Goal: Transaction & Acquisition: Obtain resource

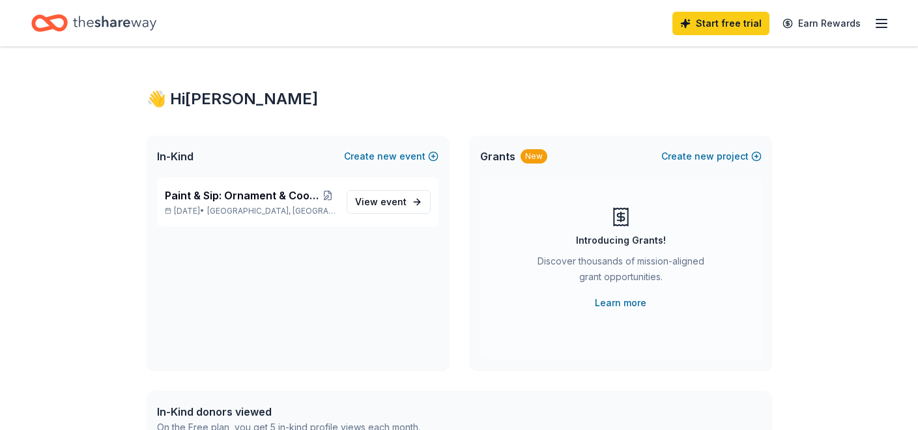
click at [547, 164] on div "New" at bounding box center [534, 156] width 27 height 14
click at [608, 311] on link "Learn more" at bounding box center [620, 303] width 51 height 16
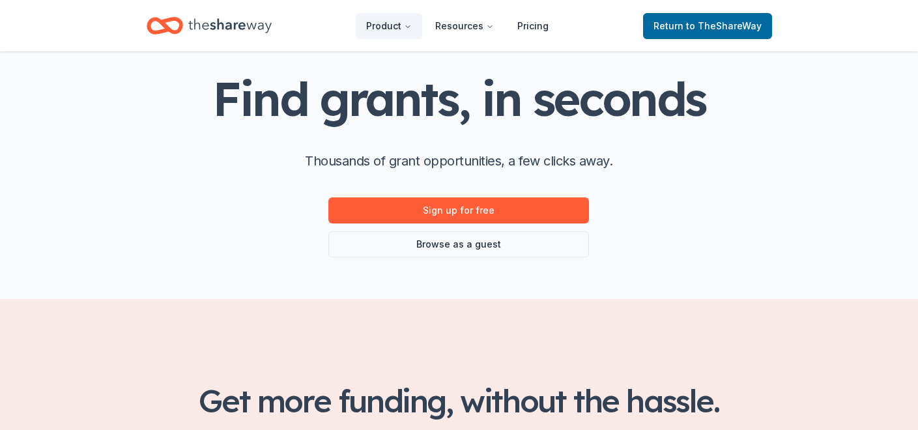
scroll to position [98, 0]
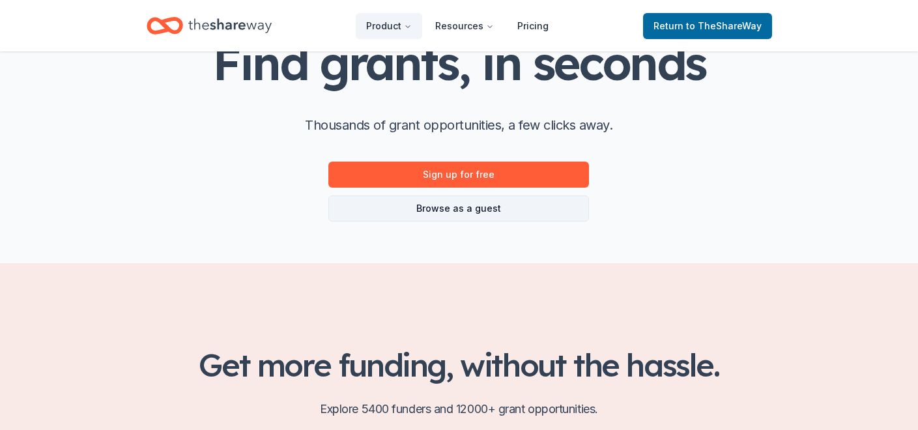
click at [463, 222] on link "Browse as a guest" at bounding box center [458, 209] width 261 height 26
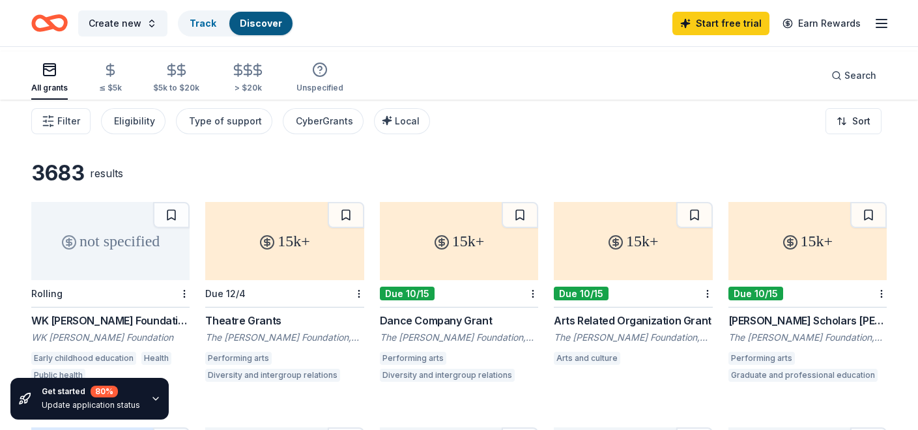
click at [161, 394] on icon "button" at bounding box center [156, 399] width 10 height 10
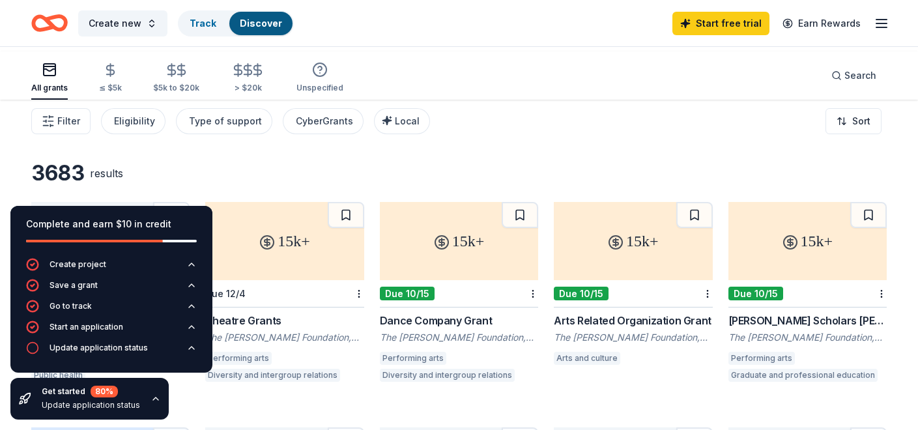
click at [161, 394] on icon "button" at bounding box center [156, 399] width 10 height 10
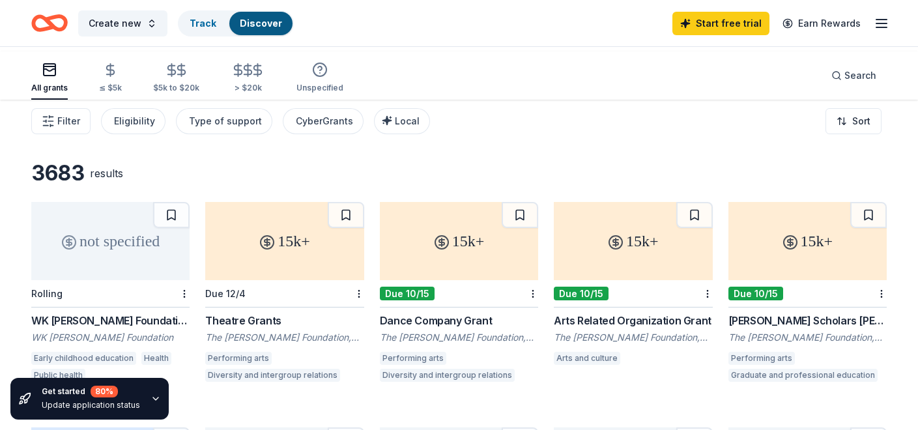
click at [76, 400] on div "Update application status" at bounding box center [91, 405] width 98 height 10
click at [161, 396] on icon "button" at bounding box center [156, 399] width 10 height 10
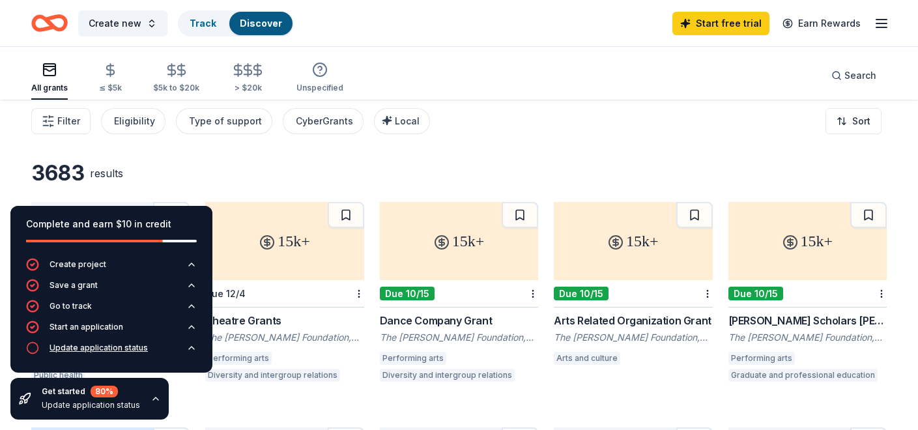
click at [134, 343] on div "Update application status" at bounding box center [99, 348] width 98 height 10
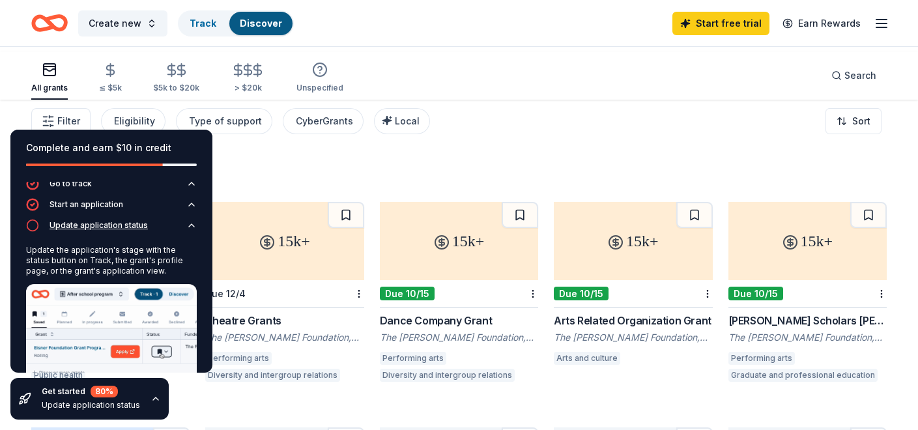
scroll to position [50, 0]
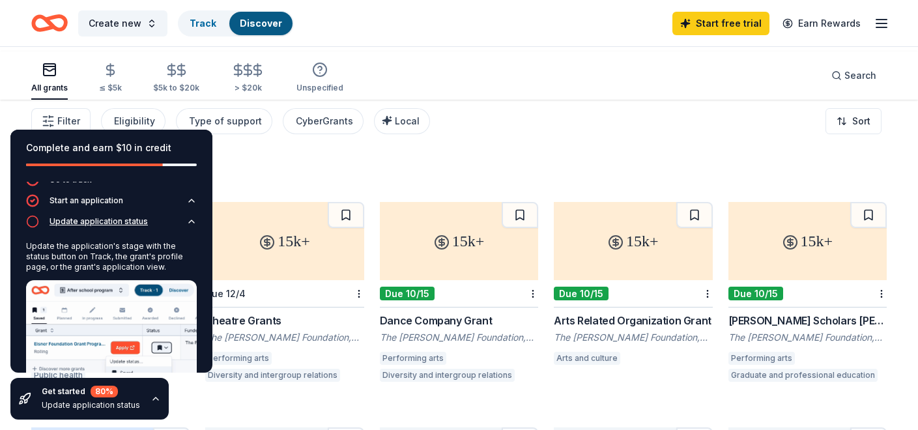
click at [186, 227] on icon "button" at bounding box center [191, 221] width 10 height 10
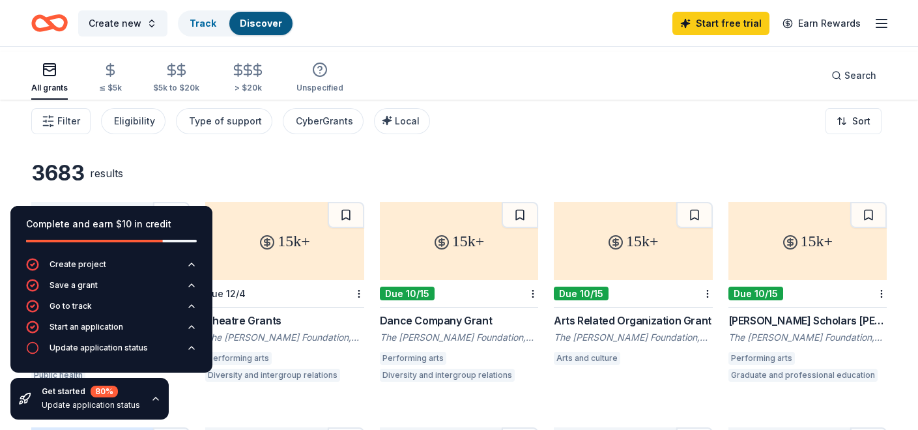
click at [482, 181] on div "3683 results" at bounding box center [459, 173] width 856 height 26
click at [161, 394] on icon "button" at bounding box center [156, 399] width 10 height 10
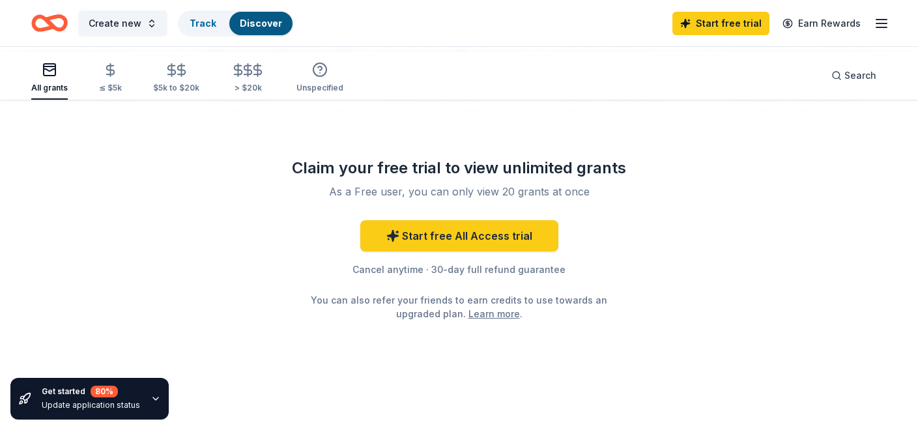
scroll to position [1446, 0]
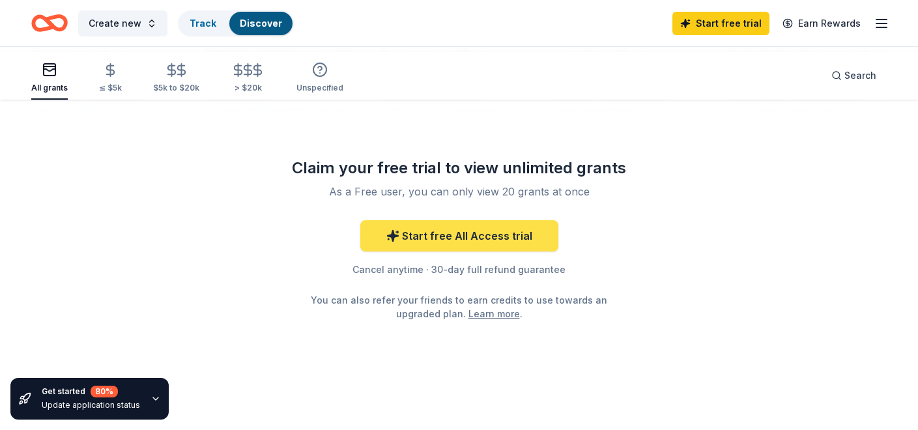
click at [553, 220] on link "Start free All Access trial" at bounding box center [459, 235] width 198 height 31
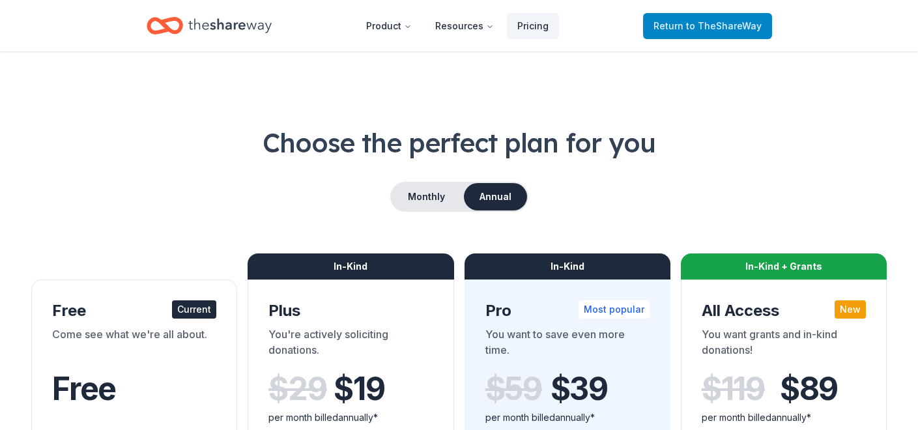
click at [732, 31] on span "to TheShareWay" at bounding box center [724, 25] width 76 height 11
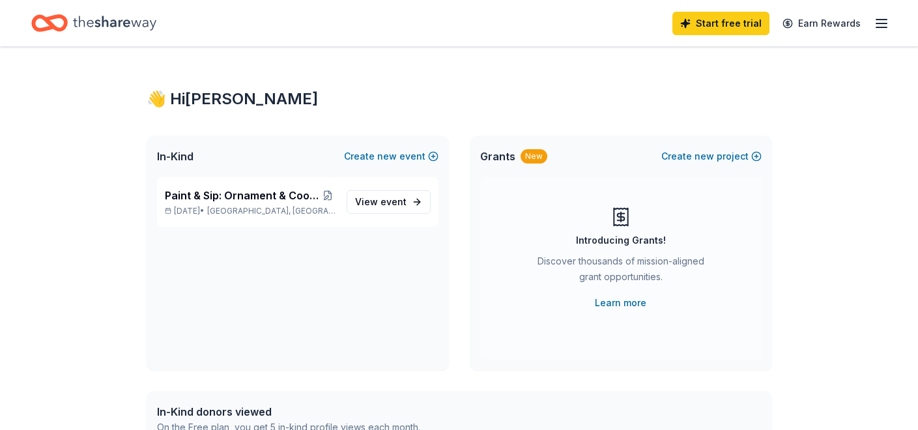
click at [879, 23] on icon "button" at bounding box center [882, 24] width 16 height 16
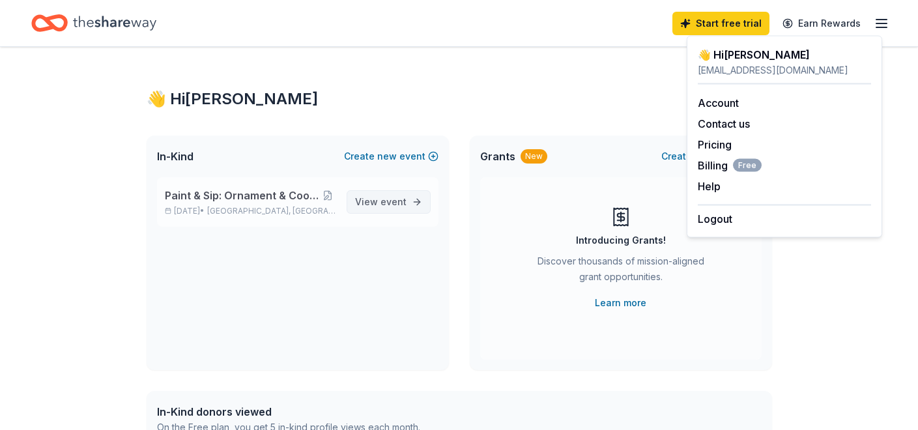
click at [401, 214] on link "View event" at bounding box center [389, 201] width 84 height 23
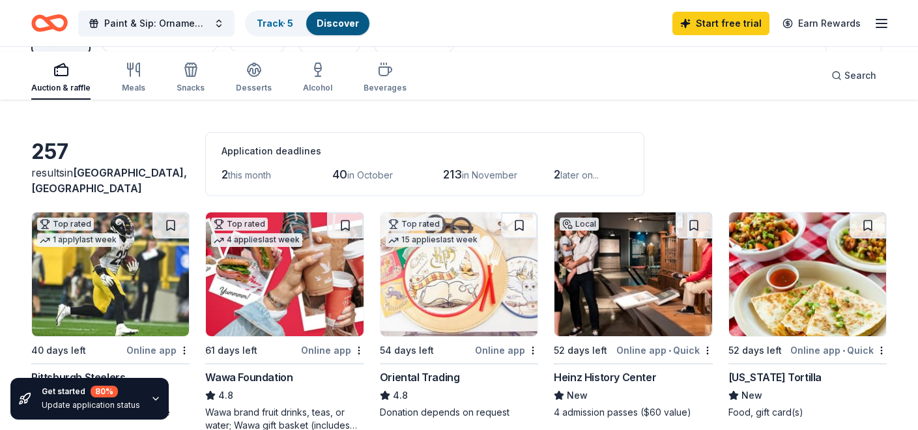
scroll to position [282, 0]
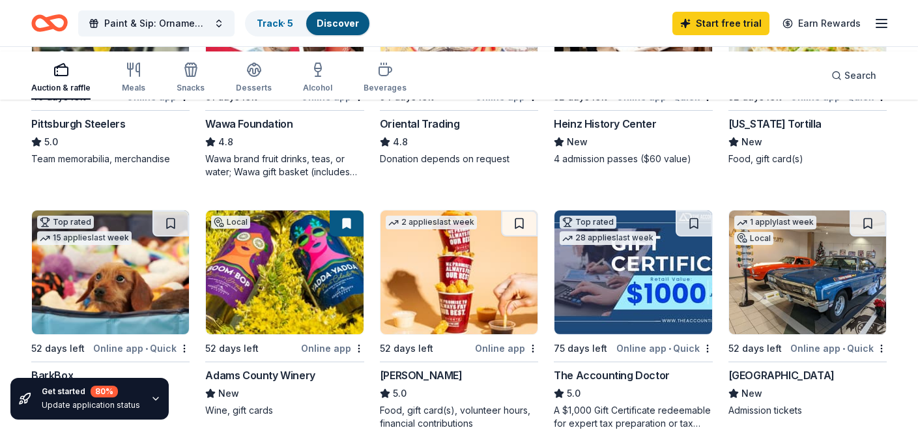
click at [92, 83] on img at bounding box center [110, 21] width 157 height 124
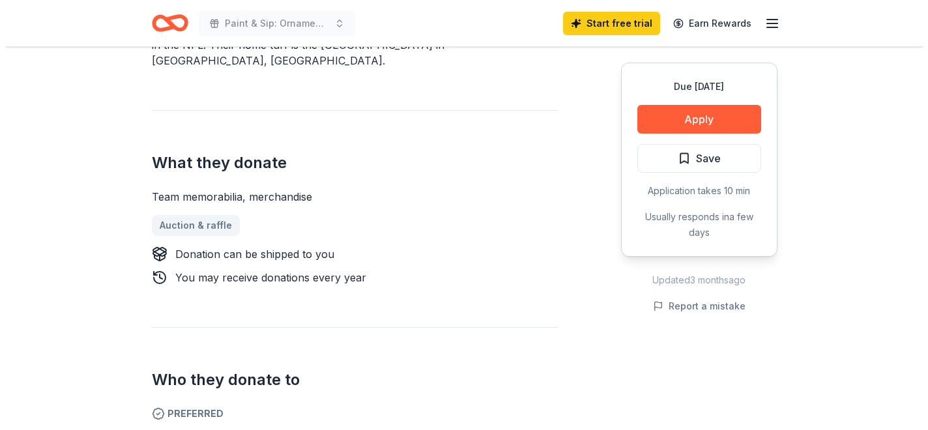
scroll to position [581, 0]
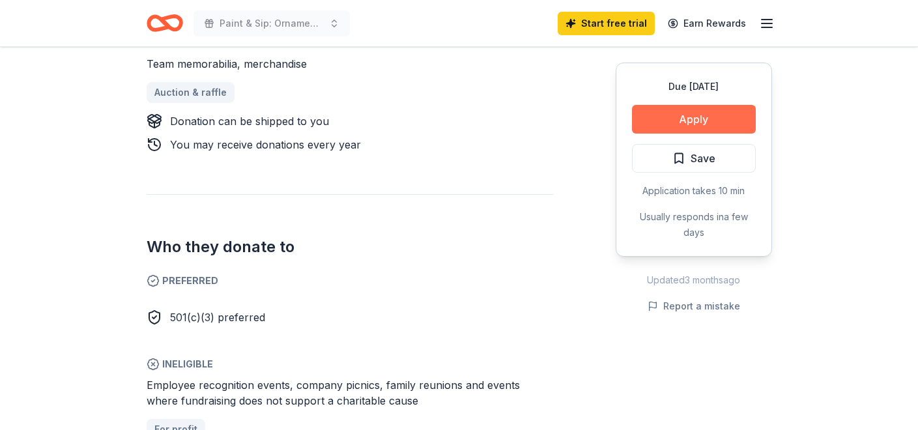
click at [681, 134] on button "Apply" at bounding box center [694, 119] width 124 height 29
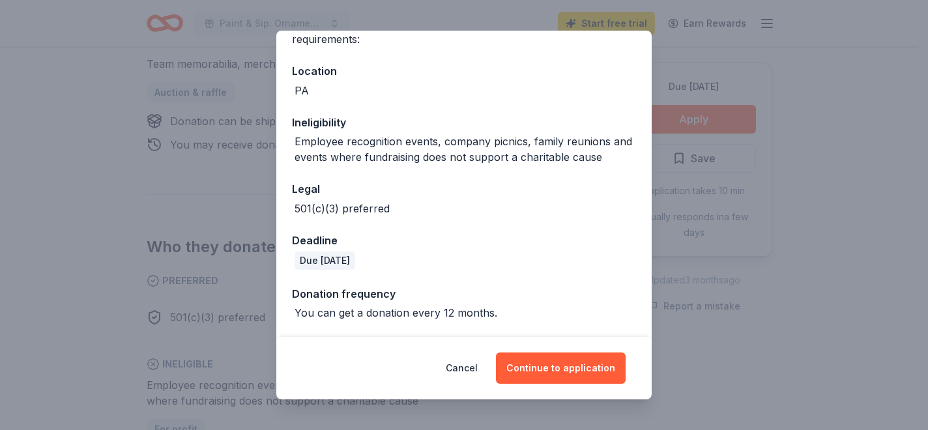
scroll to position [253, 0]
click at [577, 369] on button "Continue to application" at bounding box center [561, 368] width 130 height 31
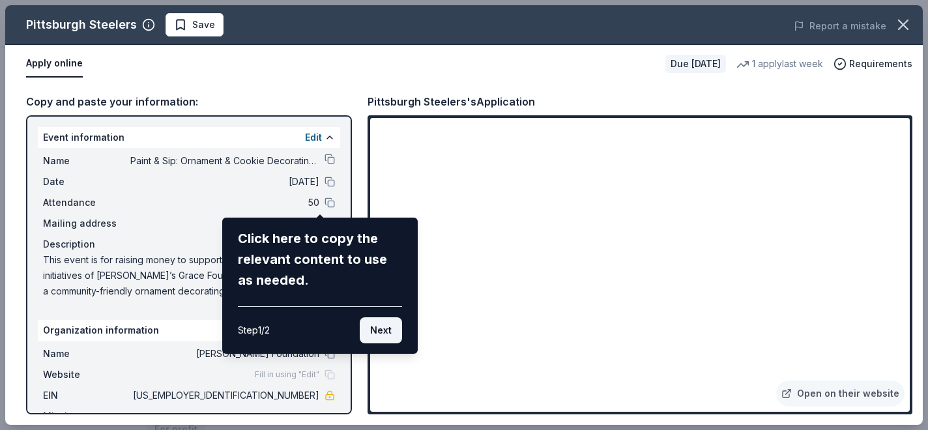
click at [387, 343] on button "Next" at bounding box center [381, 330] width 42 height 26
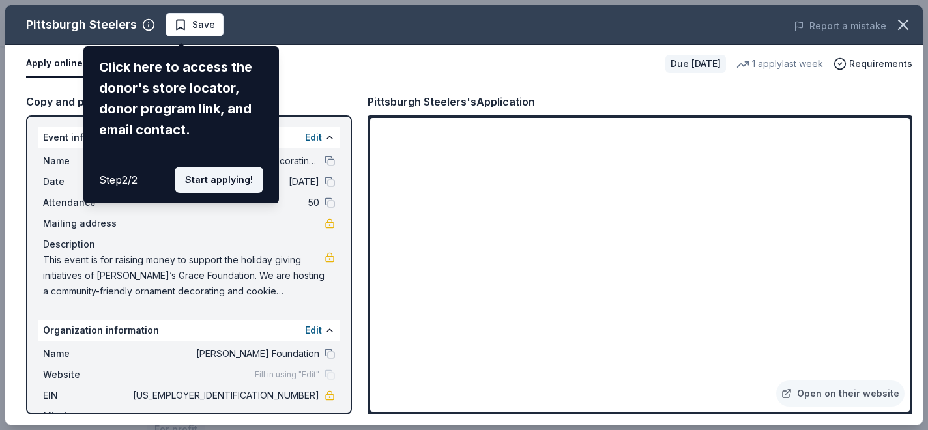
click at [199, 193] on button "Start applying!" at bounding box center [219, 180] width 89 height 26
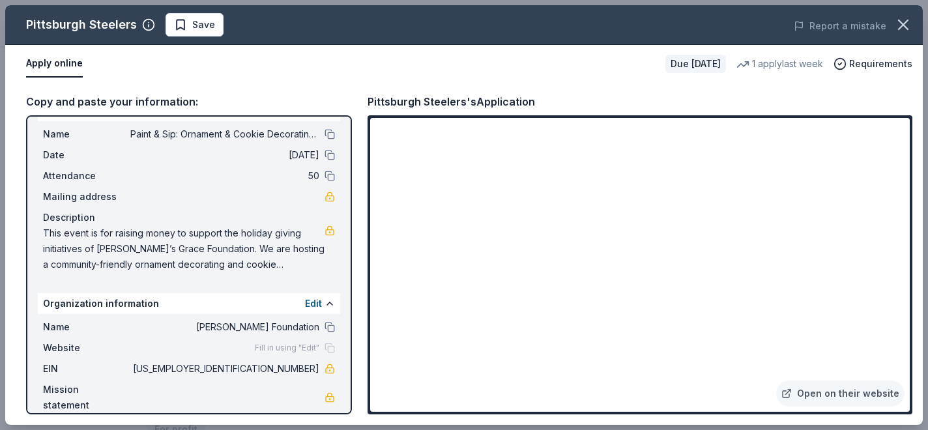
scroll to position [0, 0]
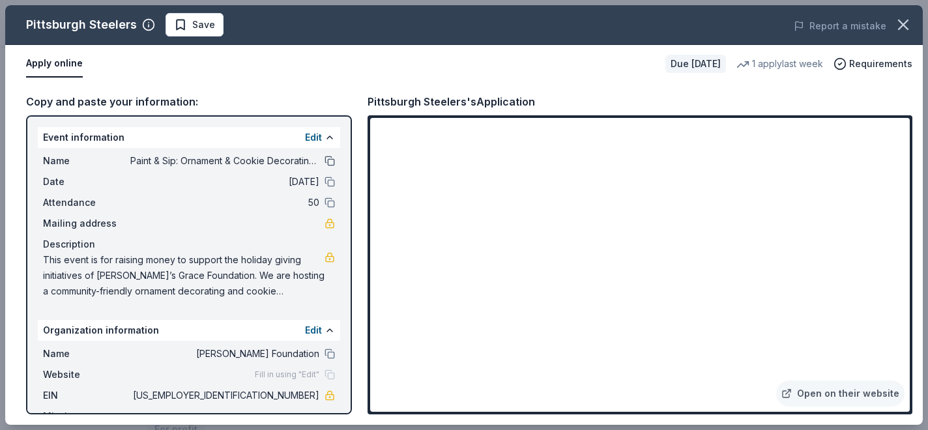
click at [325, 166] on button at bounding box center [330, 161] width 10 height 10
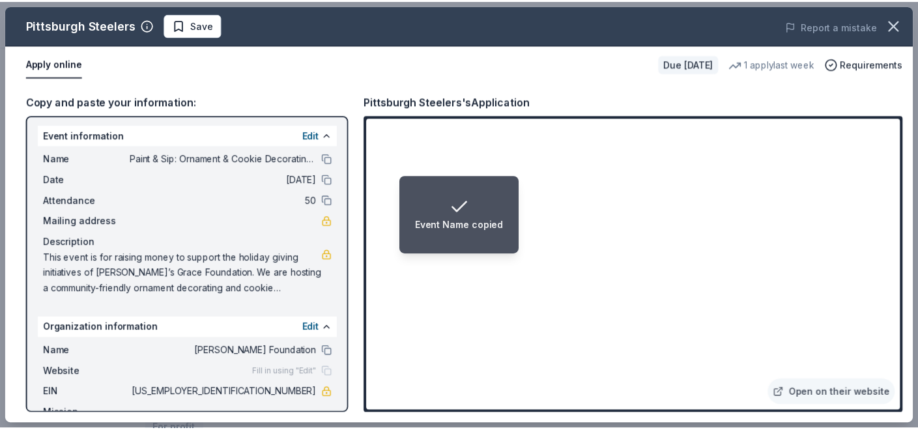
scroll to position [3, 0]
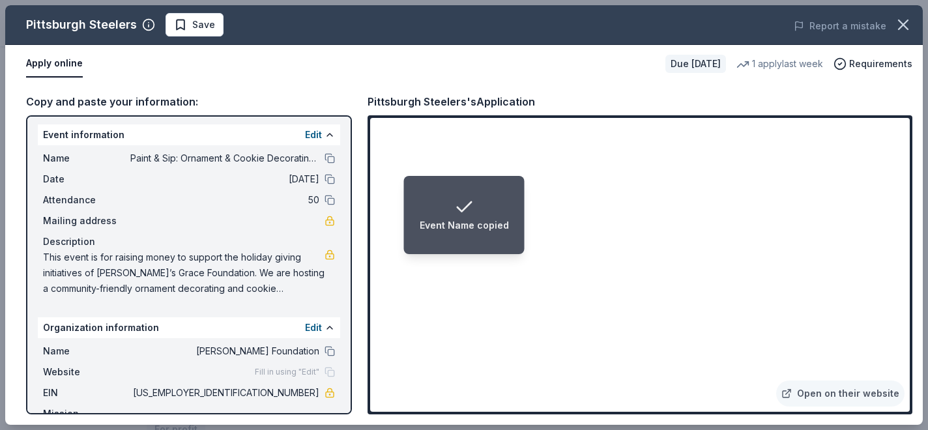
drag, startPoint x: 54, startPoint y: 340, endPoint x: 321, endPoint y: 427, distance: 280.3
click at [133, 297] on span "This event is for raising money to support the holiday giving initiatives of Ki…" at bounding box center [184, 273] width 282 height 47
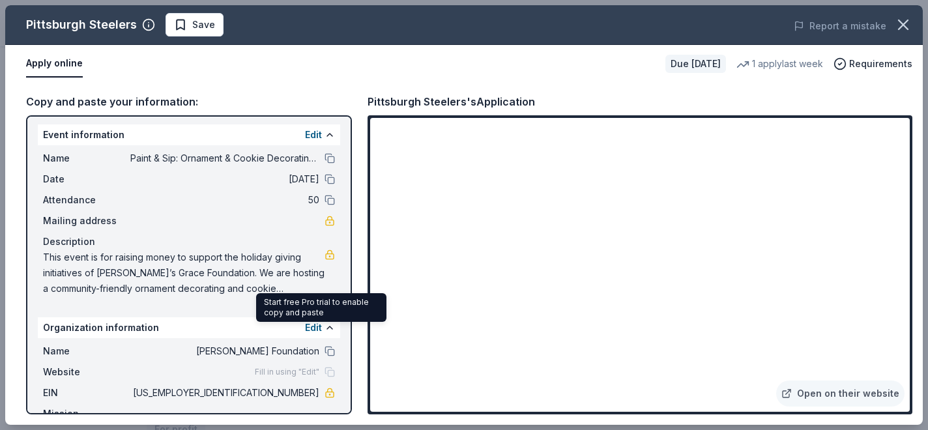
click at [325, 260] on link at bounding box center [330, 255] width 10 height 10
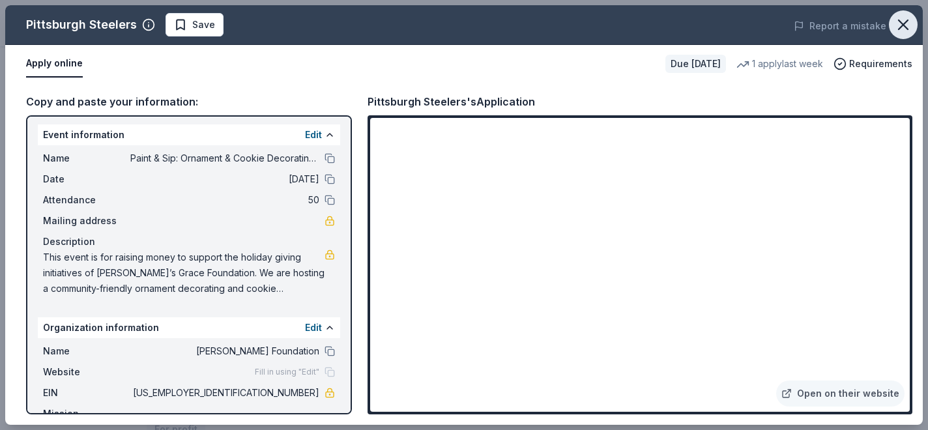
click at [901, 31] on icon "button" at bounding box center [903, 25] width 18 height 18
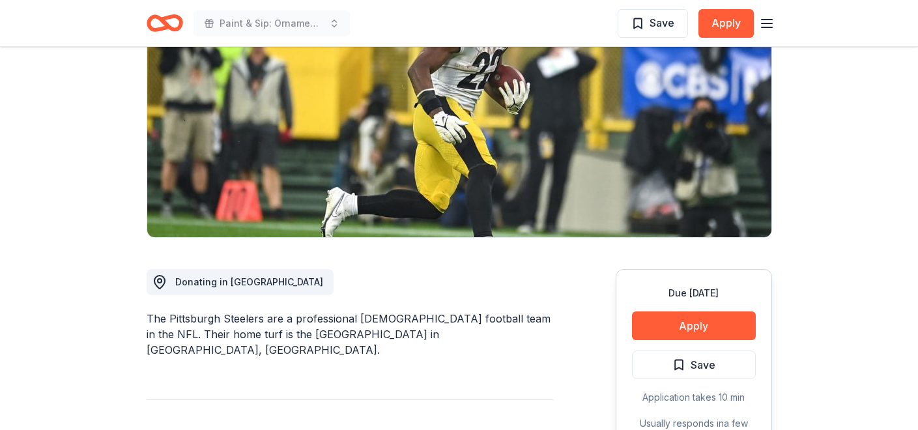
scroll to position [3, 0]
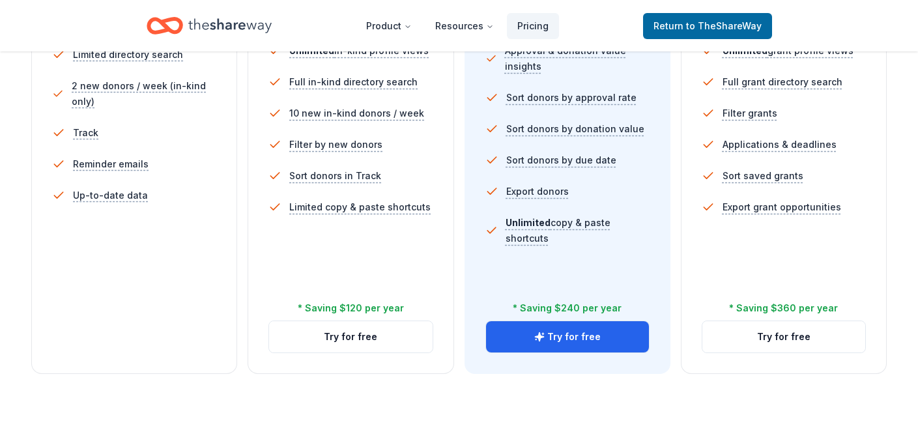
scroll to position [528, 0]
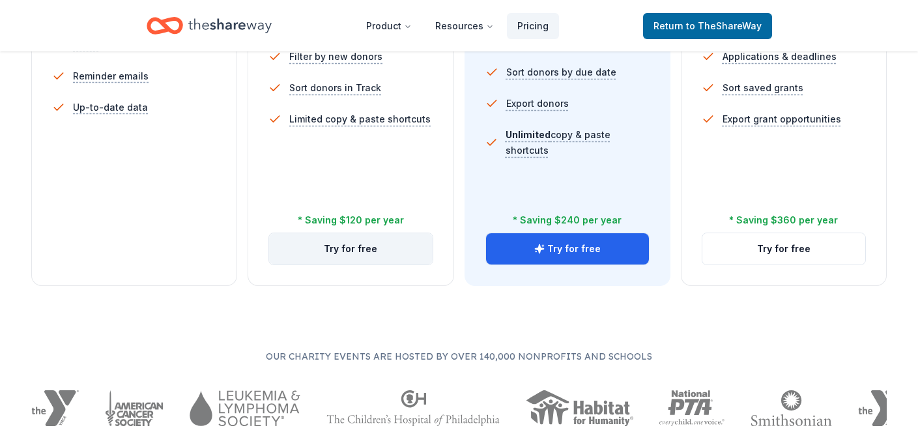
drag, startPoint x: 366, startPoint y: 335, endPoint x: 390, endPoint y: 336, distance: 23.5
click at [367, 265] on button "Try for free" at bounding box center [350, 248] width 163 height 31
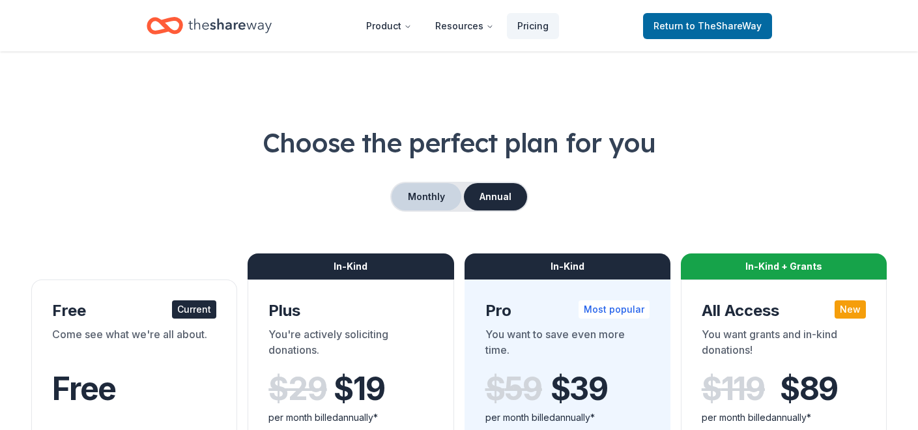
click at [392, 211] on button "Monthly" at bounding box center [427, 196] width 70 height 27
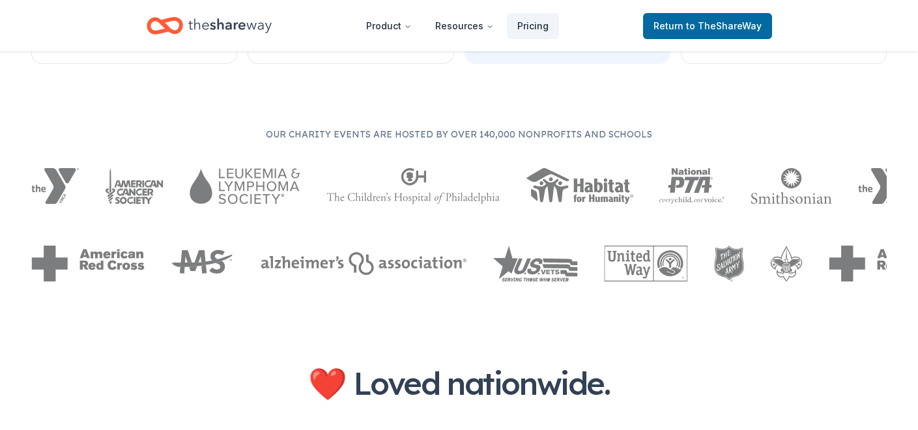
scroll to position [735, 0]
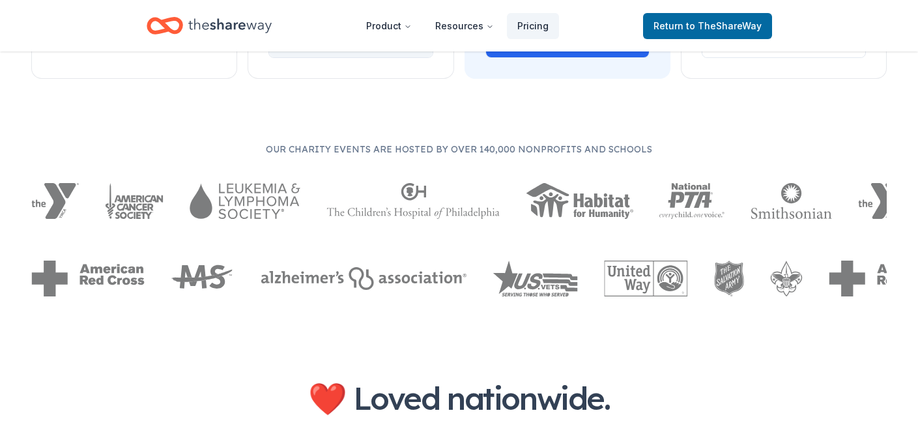
click at [383, 57] on button "Try for free" at bounding box center [350, 41] width 163 height 31
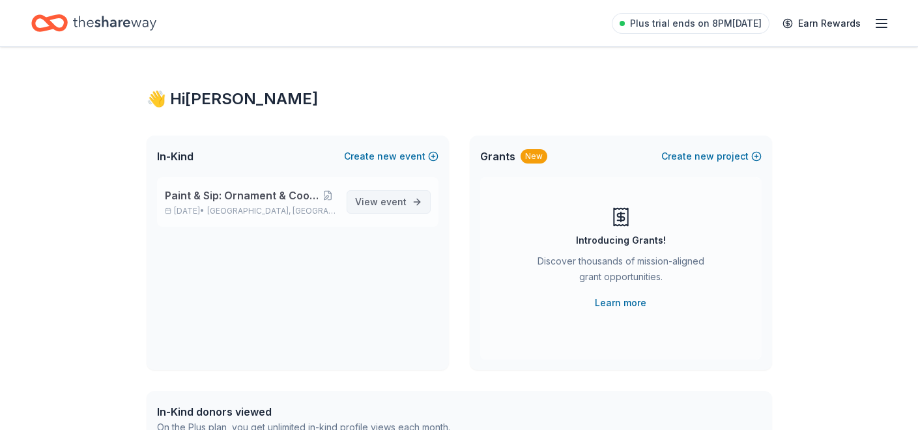
click at [394, 214] on link "View event" at bounding box center [389, 201] width 84 height 23
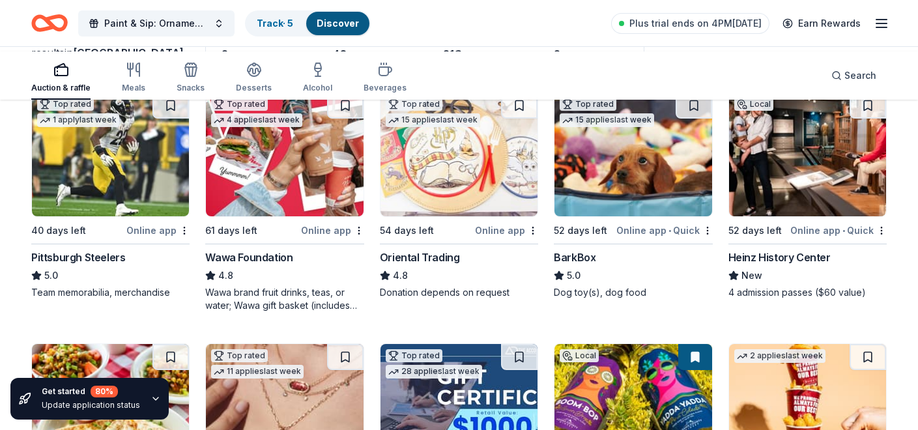
scroll to position [259, 0]
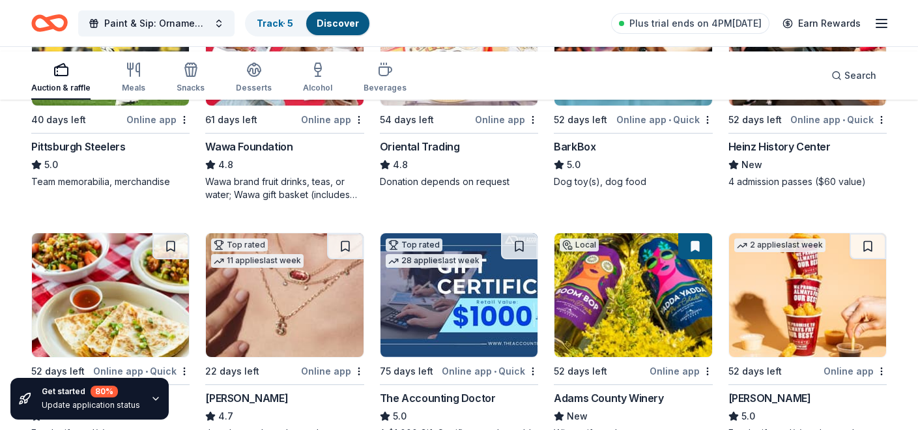
click at [154, 106] on img at bounding box center [110, 44] width 157 height 124
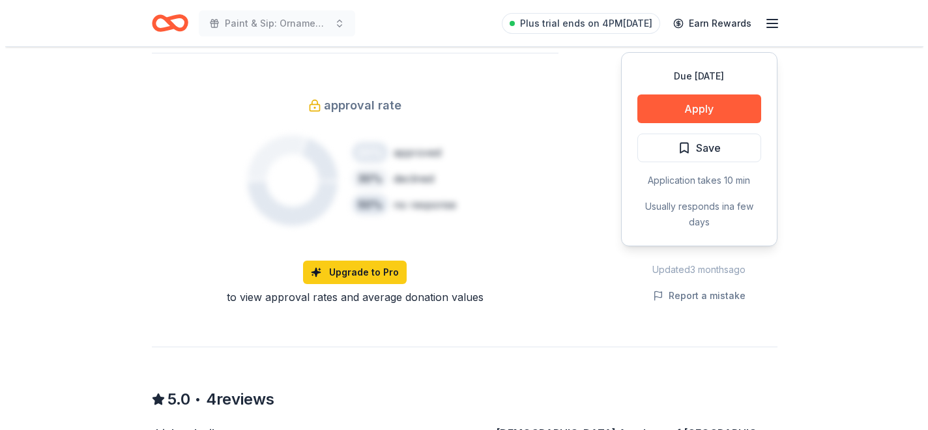
scroll to position [1244, 0]
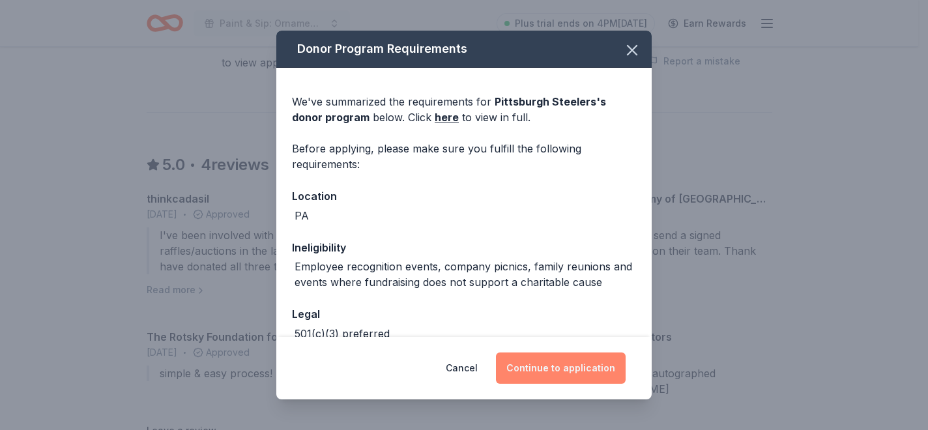
click at [574, 357] on button "Continue to application" at bounding box center [561, 368] width 130 height 31
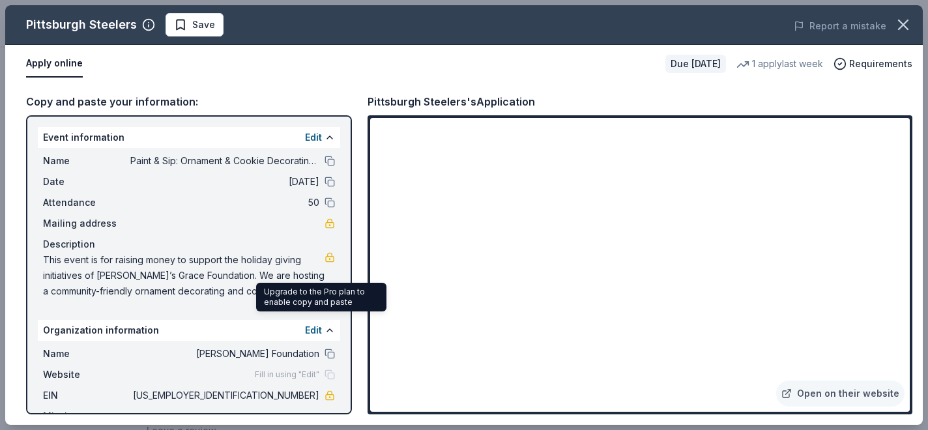
click at [325, 263] on link at bounding box center [330, 257] width 10 height 10
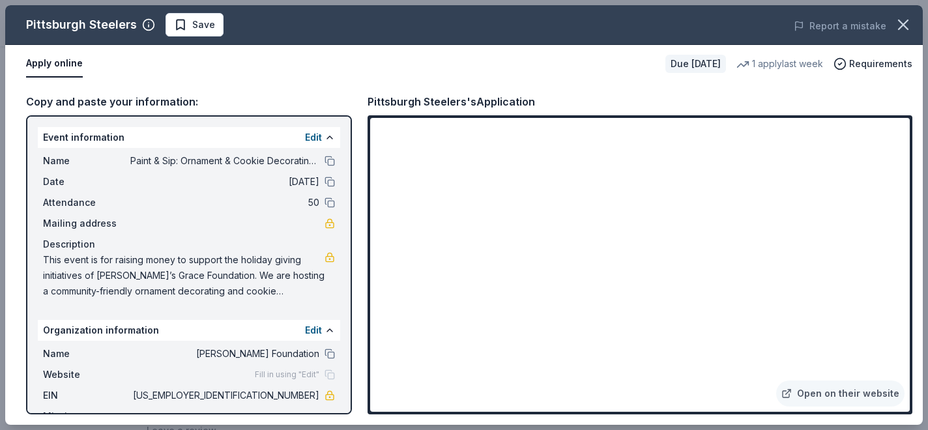
scroll to position [179, 0]
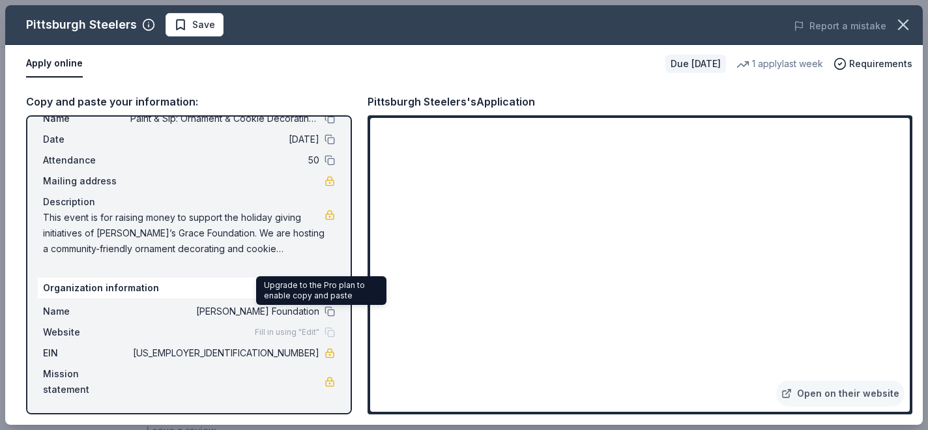
drag, startPoint x: 376, startPoint y: 404, endPoint x: 649, endPoint y: 461, distance: 278.9
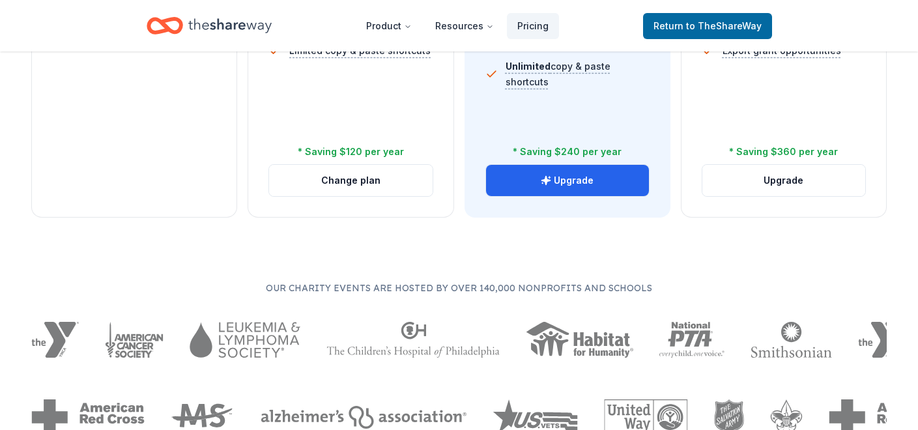
scroll to position [600, 0]
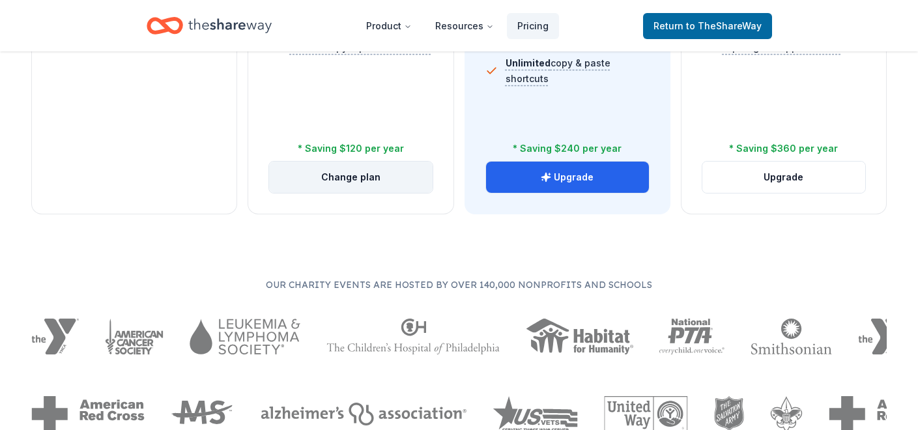
click at [364, 193] on button "Change plan" at bounding box center [350, 177] width 163 height 31
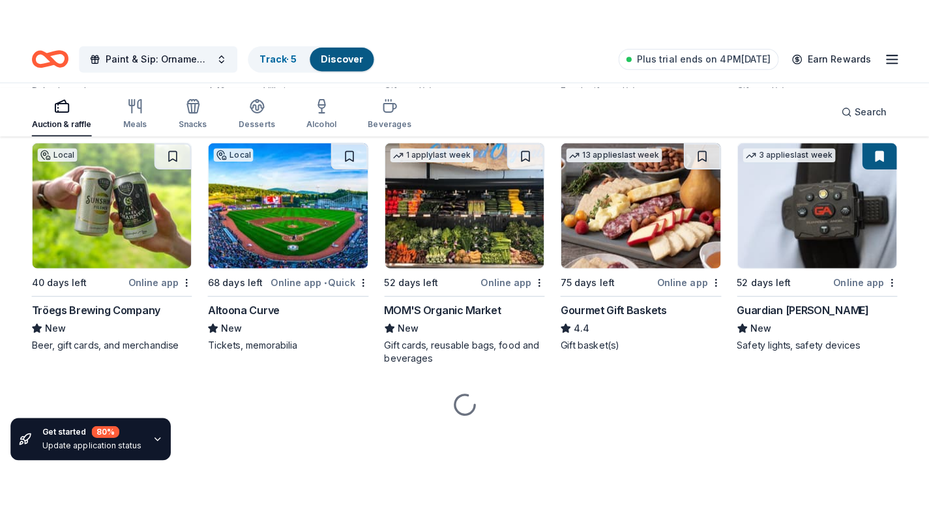
scroll to position [2356, 0]
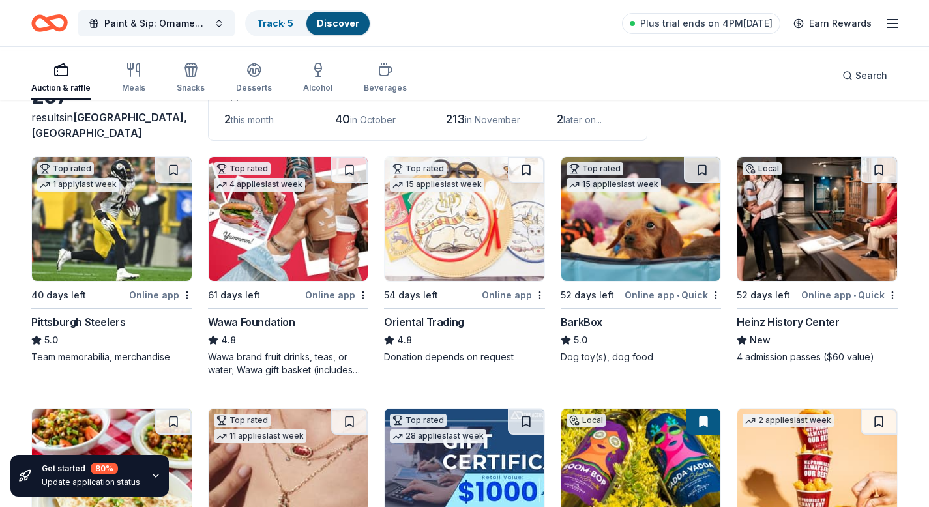
scroll to position [135, 0]
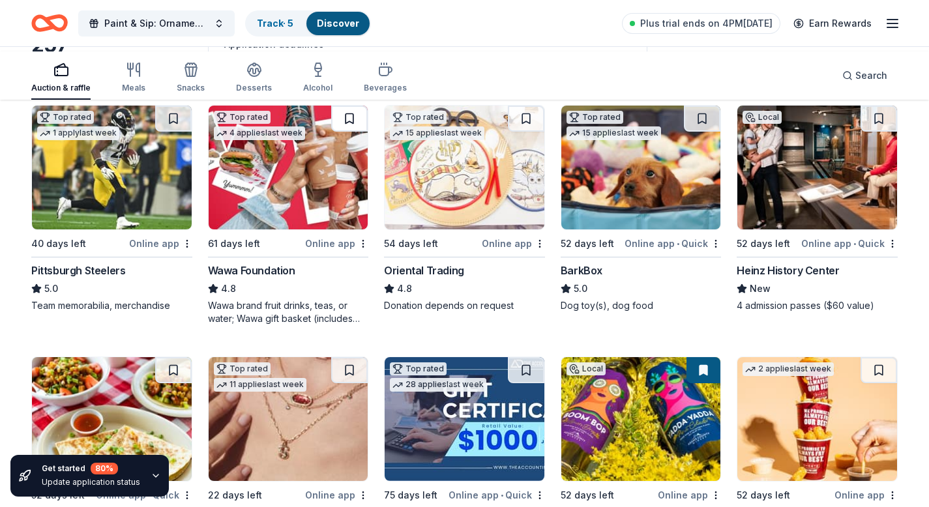
click at [347, 132] on button at bounding box center [349, 119] width 36 height 26
click at [489, 143] on div "Top rated 15 applies last week" at bounding box center [437, 124] width 105 height 37
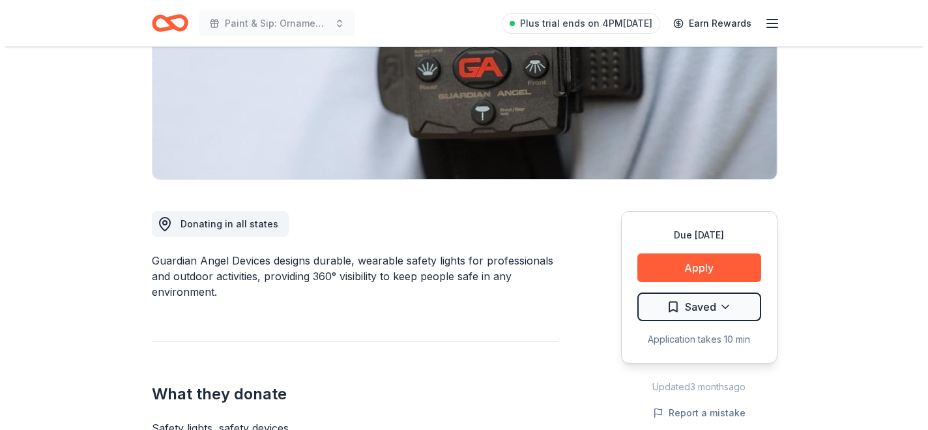
scroll to position [295, 0]
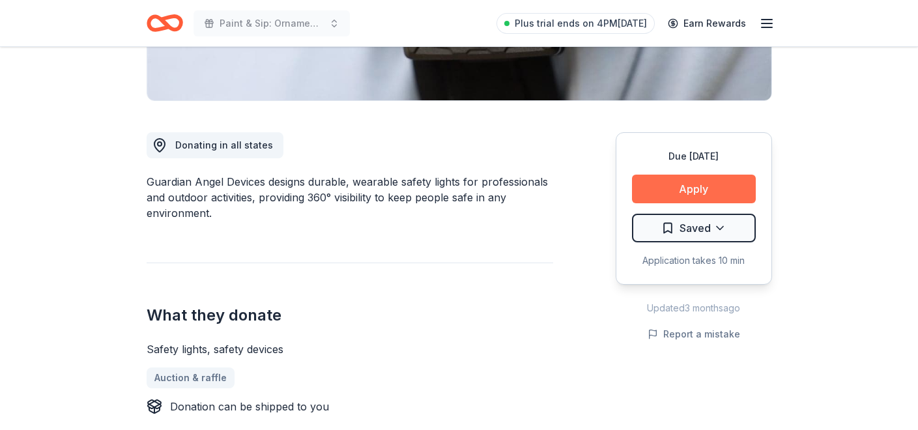
click at [665, 203] on button "Apply" at bounding box center [694, 189] width 124 height 29
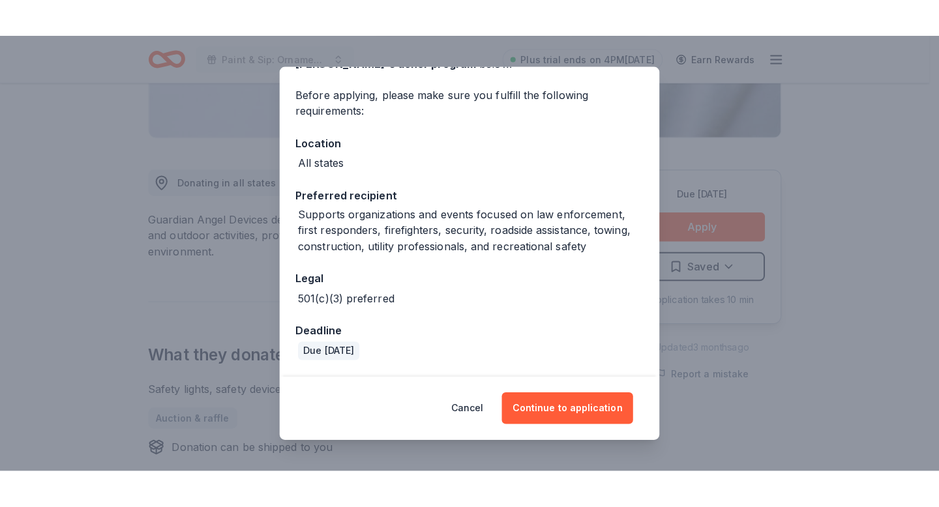
scroll to position [209, 0]
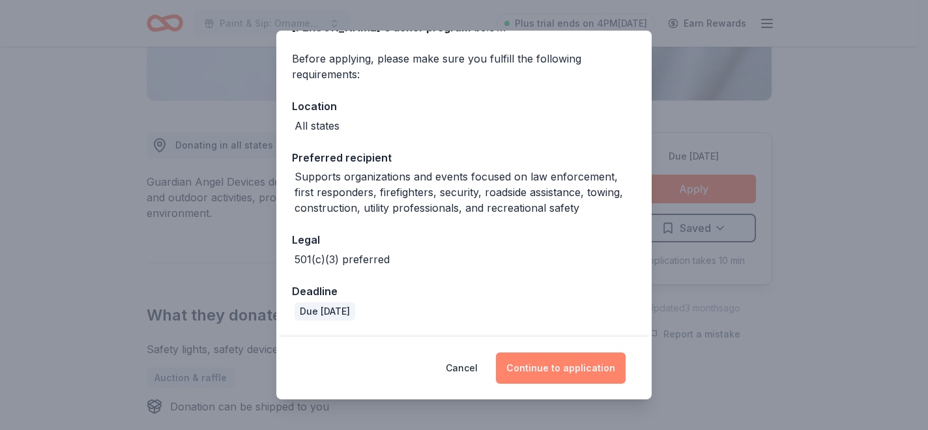
click at [557, 354] on button "Continue to application" at bounding box center [561, 368] width 130 height 31
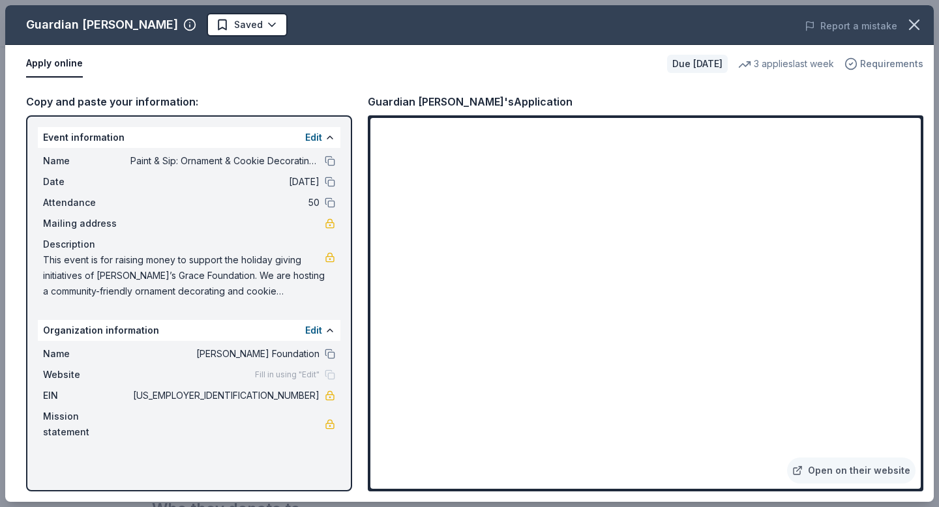
click at [865, 72] on span "Requirements" at bounding box center [891, 64] width 63 height 16
click at [868, 72] on span "Requirements" at bounding box center [891, 64] width 63 height 16
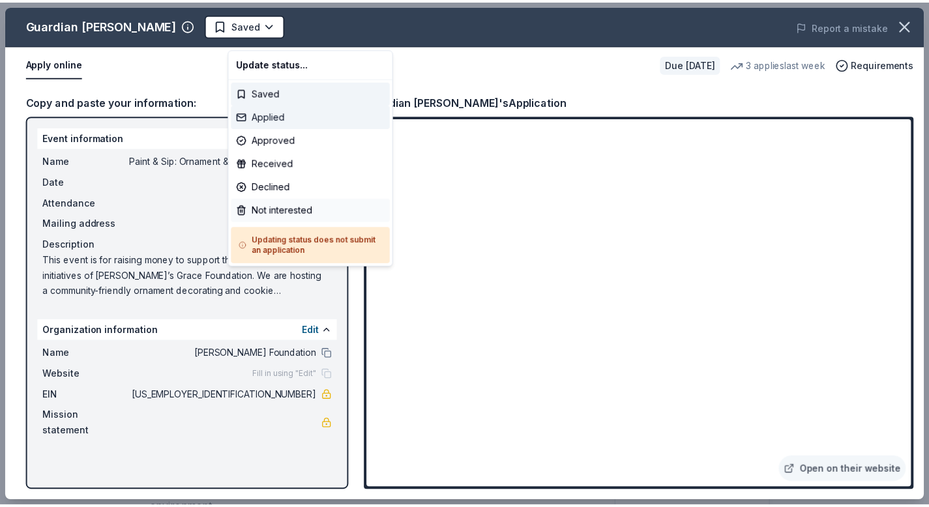
scroll to position [0, 0]
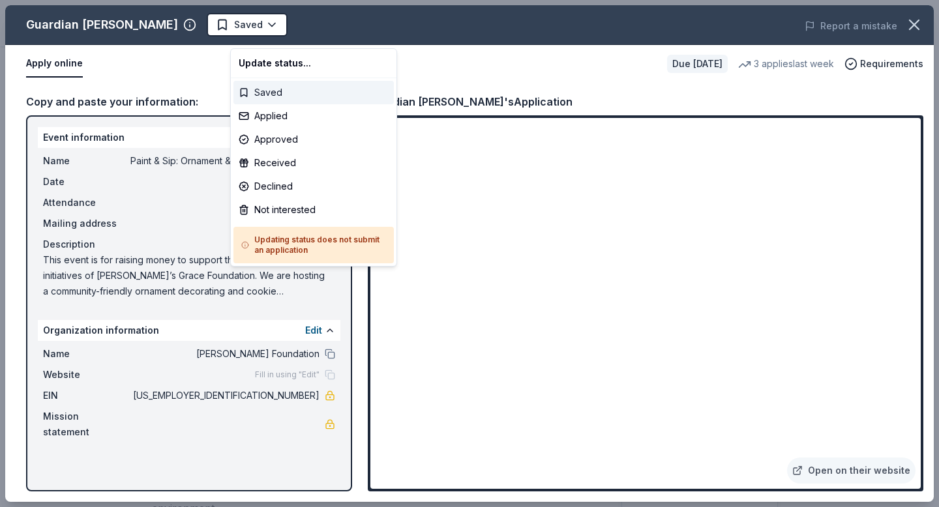
click at [257, 102] on div "Saved" at bounding box center [313, 92] width 160 height 23
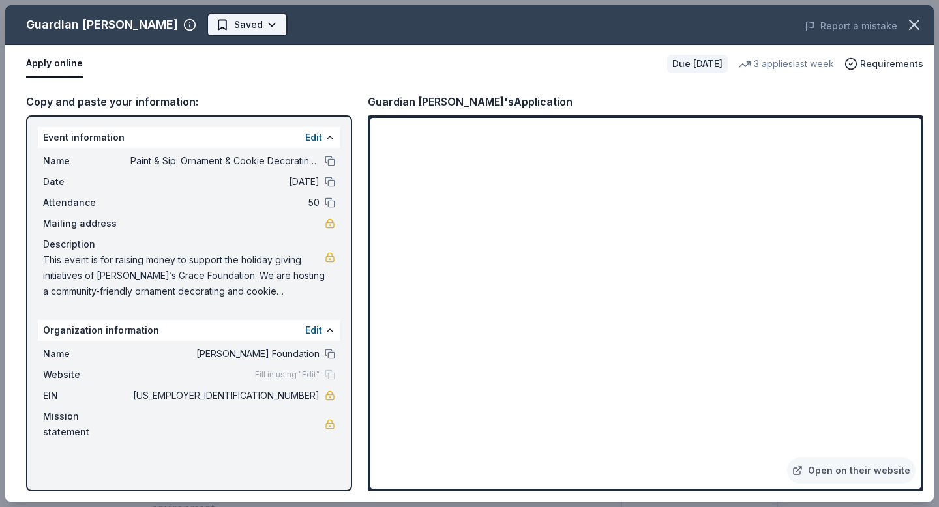
click at [315, 30] on body "Paint & Sip: Ornament & Cookie Decorating Night Saved Apply Due in 52 days Shar…" at bounding box center [464, 253] width 929 height 507
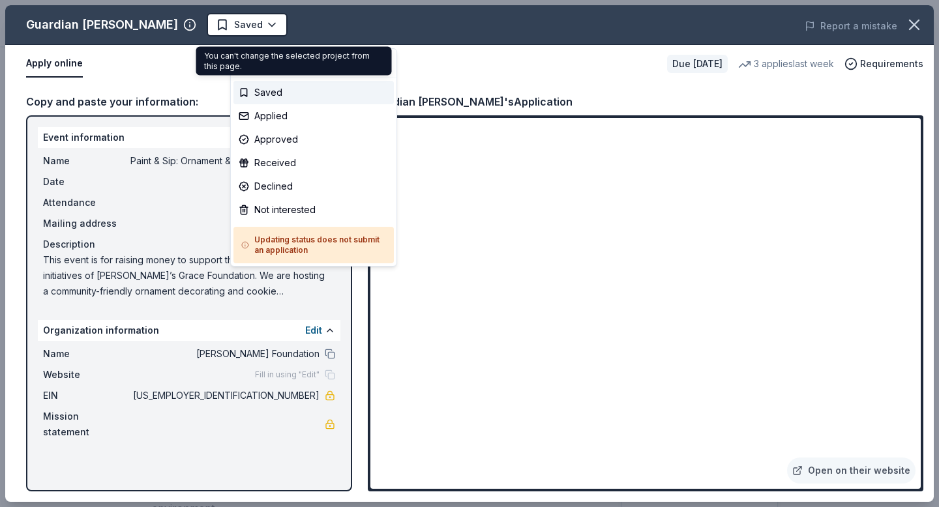
click at [501, 100] on html "Paint & Sip: Ornament & Cookie Decorating Night Saved Apply Due in 52 days Shar…" at bounding box center [469, 253] width 939 height 507
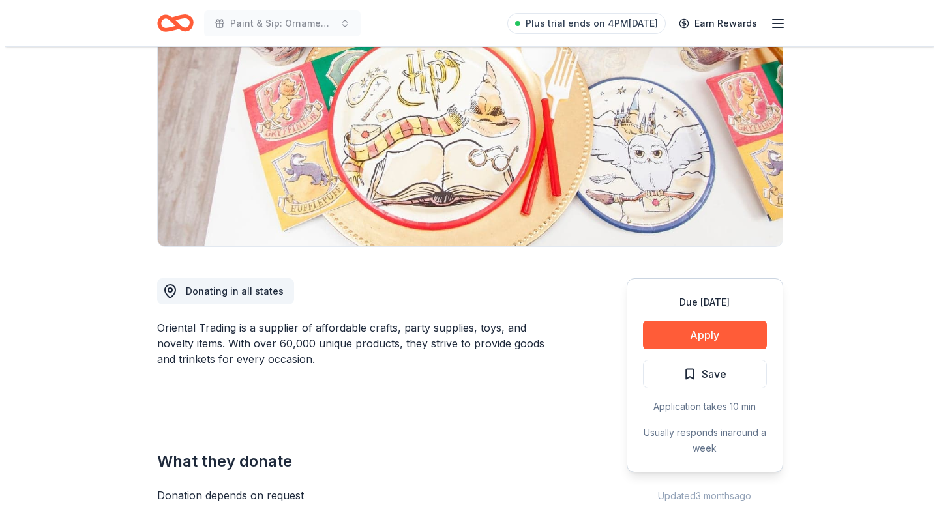
scroll to position [341, 0]
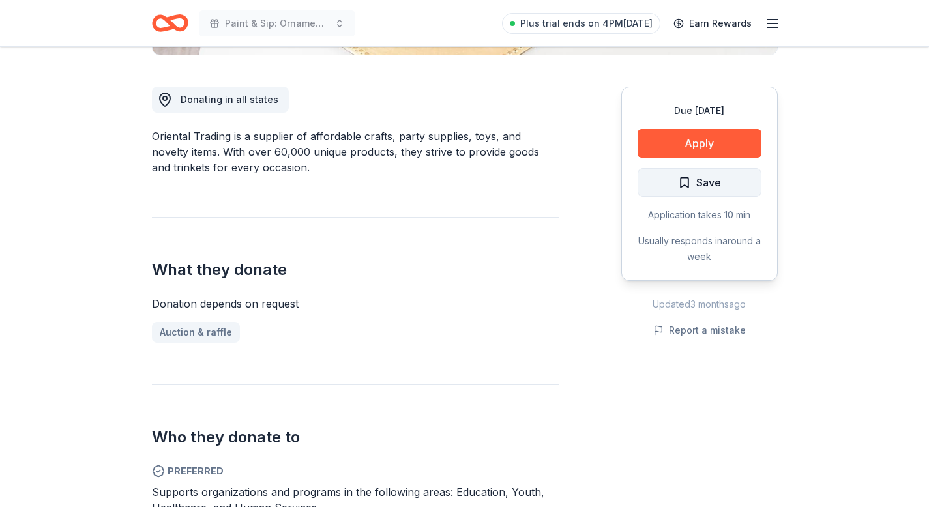
click at [678, 191] on span "Save" at bounding box center [699, 182] width 43 height 17
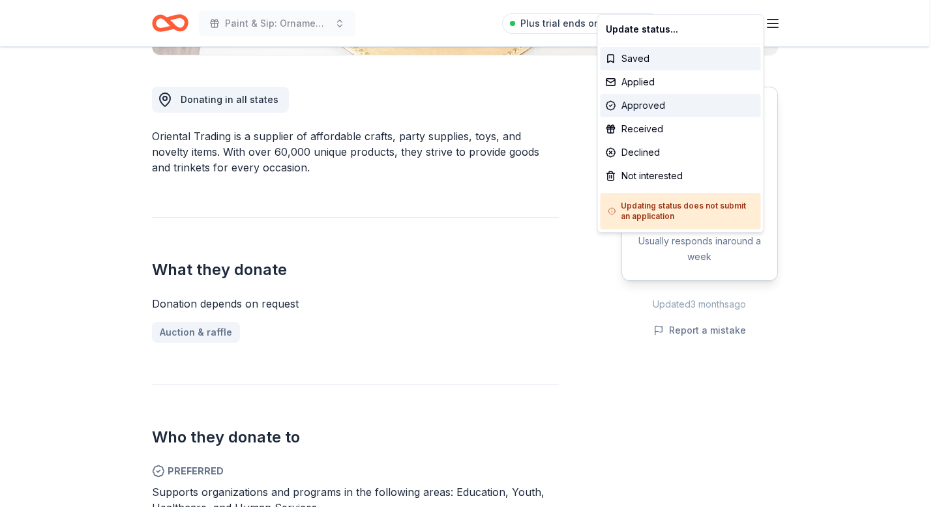
click at [640, 117] on div "Approved" at bounding box center [680, 105] width 160 height 23
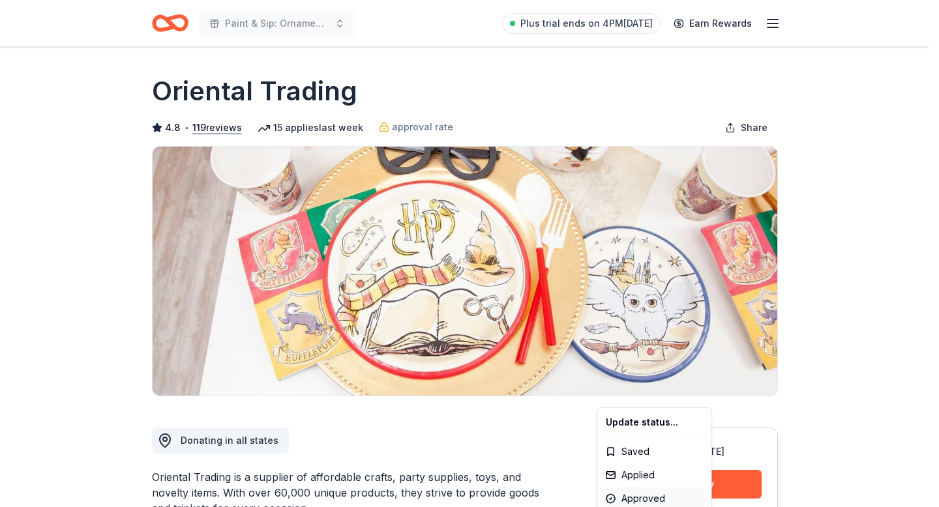
scroll to position [0, 0]
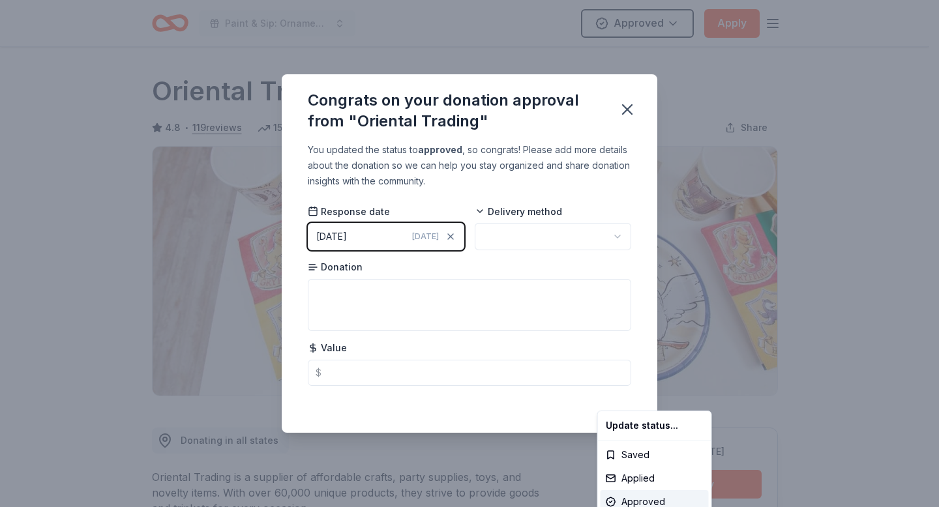
click at [441, 239] on html "Paint & Sip: Ornament & Cookie Decorating Night Approved Apply Due [DATE] Share…" at bounding box center [469, 253] width 939 height 507
click at [445, 239] on icon "button" at bounding box center [450, 236] width 10 height 10
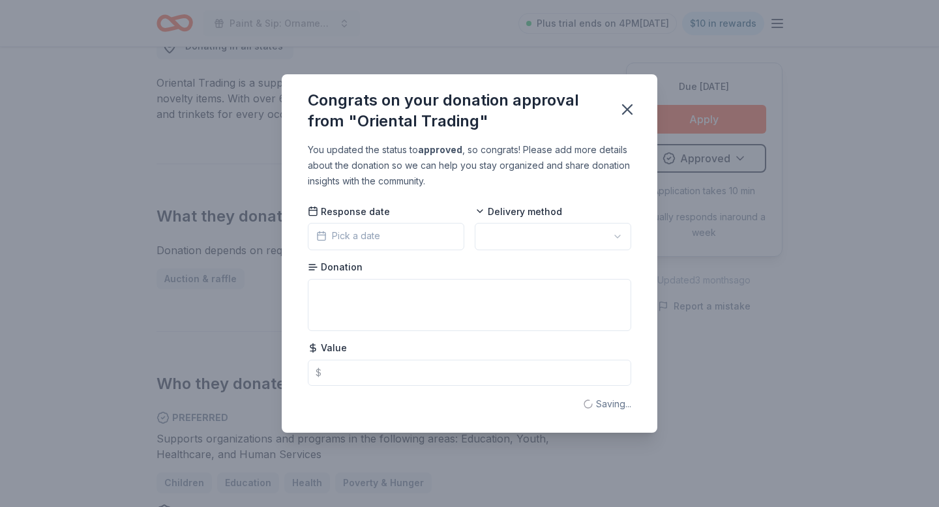
click at [366, 240] on button "Pick a date" at bounding box center [386, 236] width 156 height 27
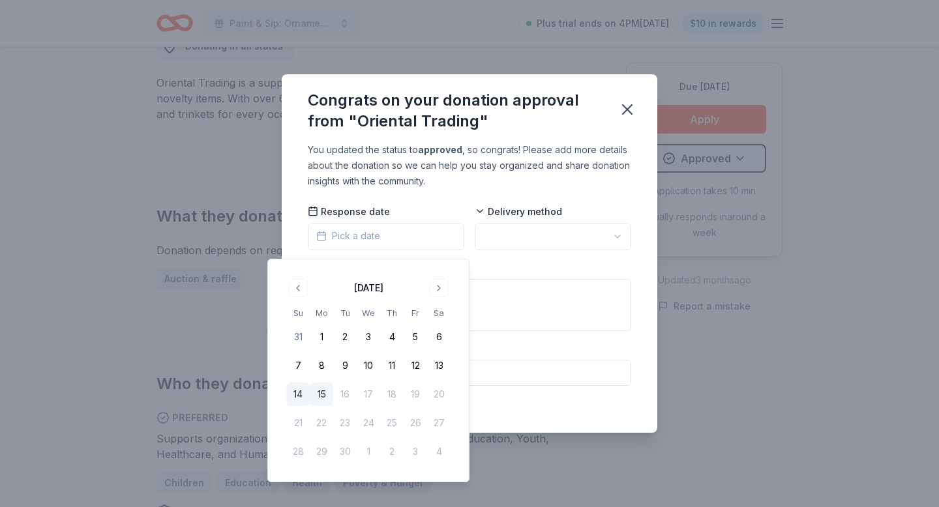
click at [302, 406] on button "14" at bounding box center [297, 394] width 23 height 23
